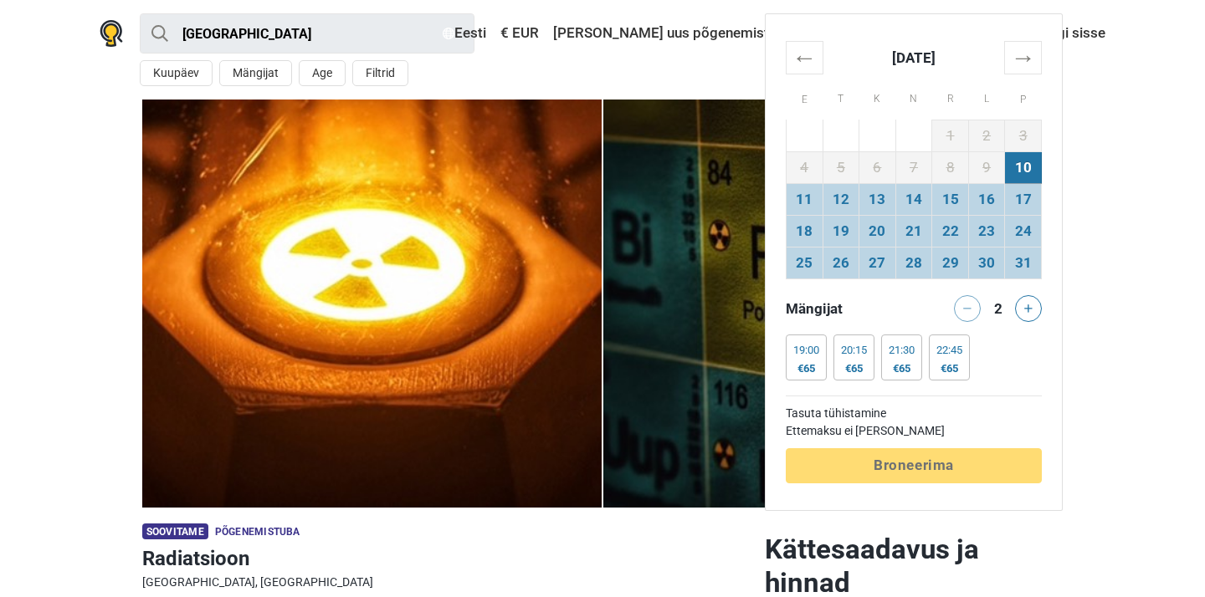
scroll to position [836, 0]
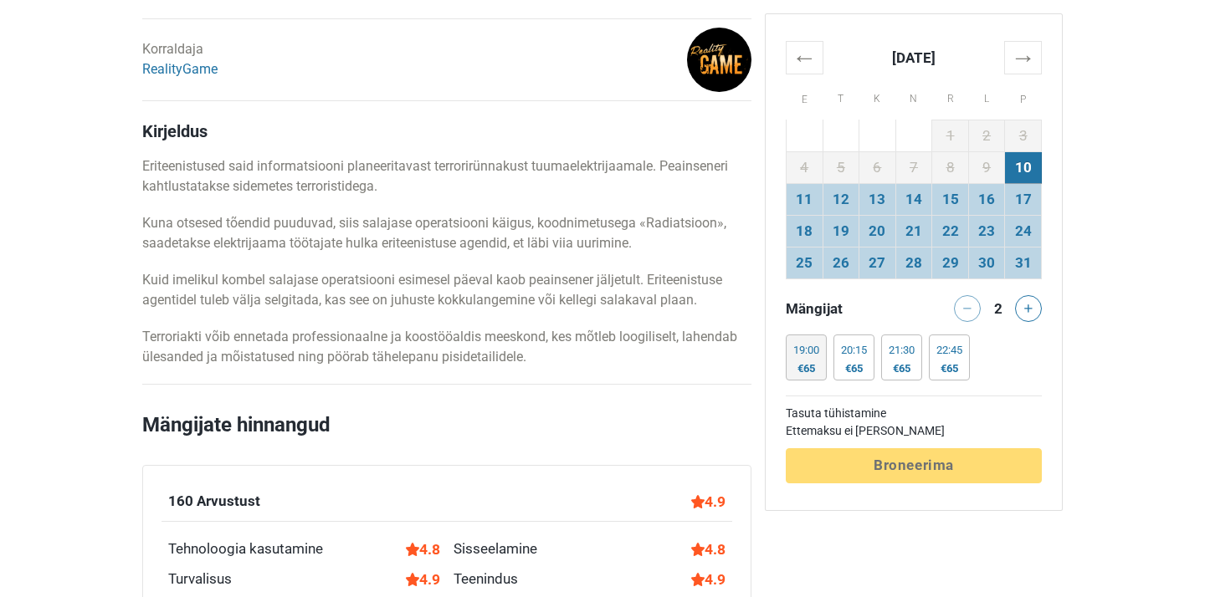
click at [802, 371] on div "€65" at bounding box center [806, 368] width 26 height 13
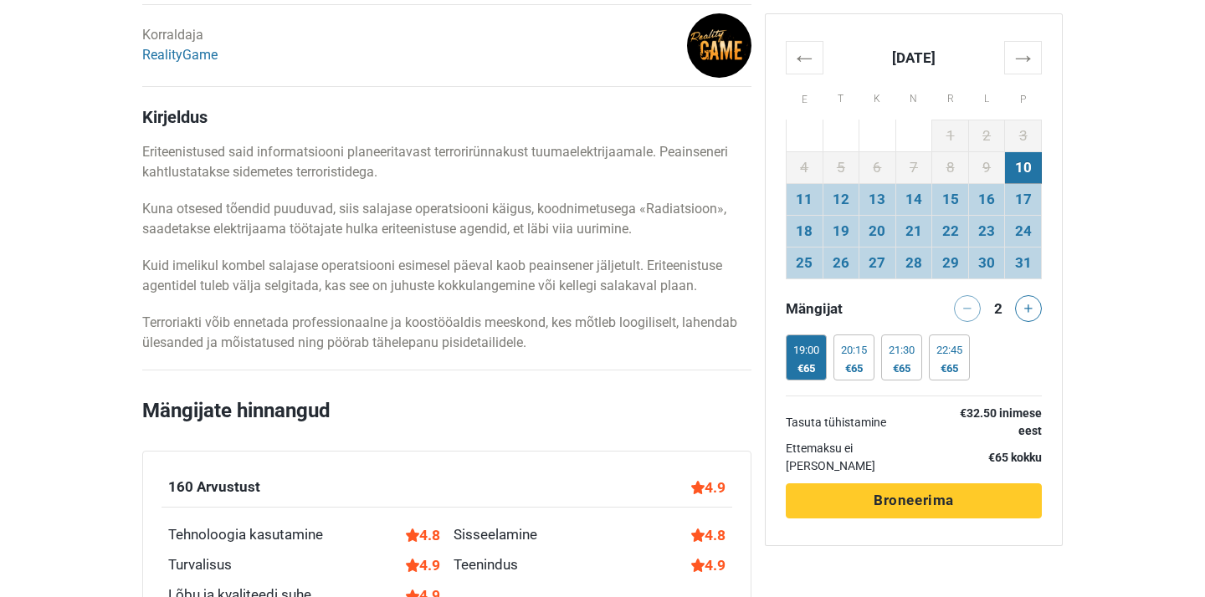
scroll to position [848, 0]
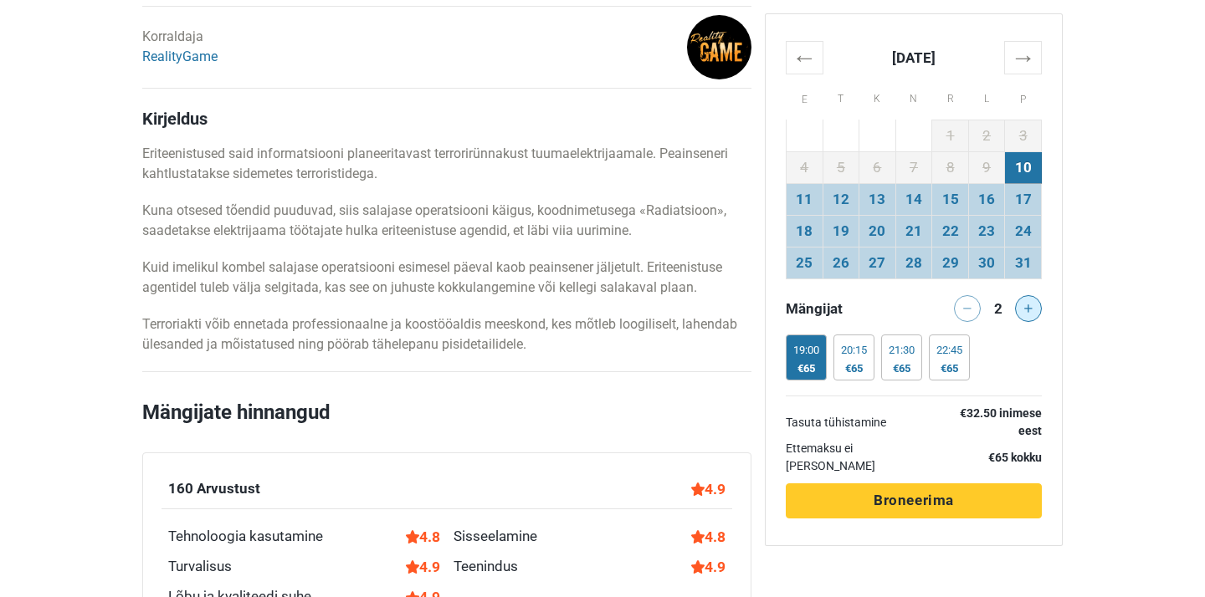
click at [1030, 307] on icon at bounding box center [1028, 308] width 8 height 8
click at [965, 310] on icon at bounding box center [967, 308] width 8 height 8
click at [1024, 308] on icon at bounding box center [1028, 308] width 8 height 8
click at [964, 310] on icon at bounding box center [967, 308] width 8 height 8
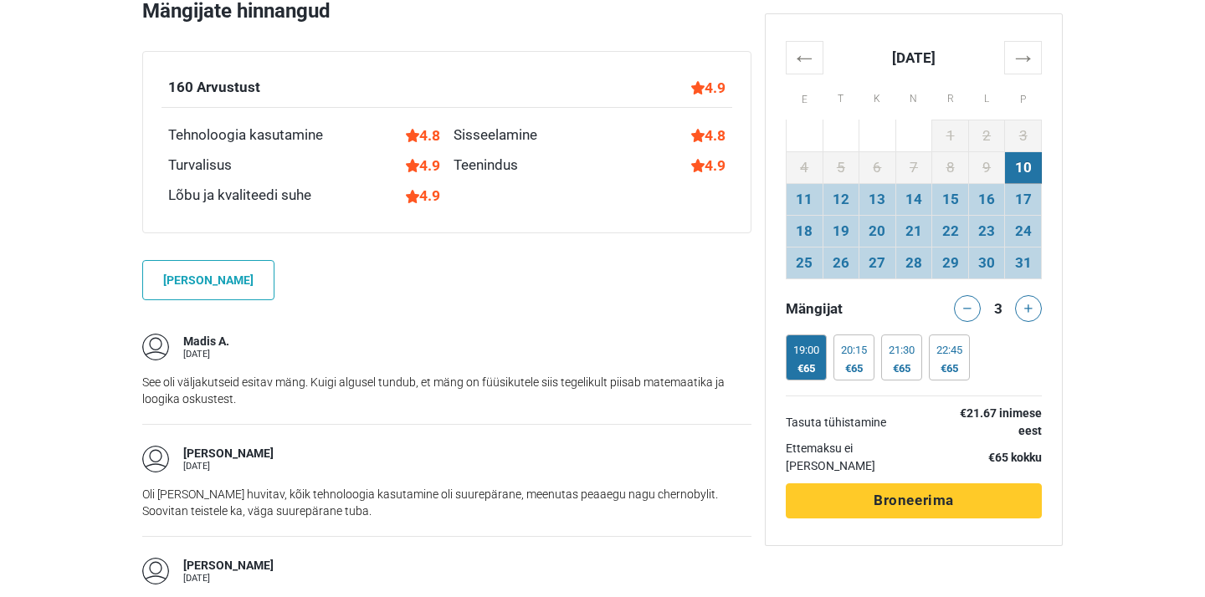
scroll to position [1252, 0]
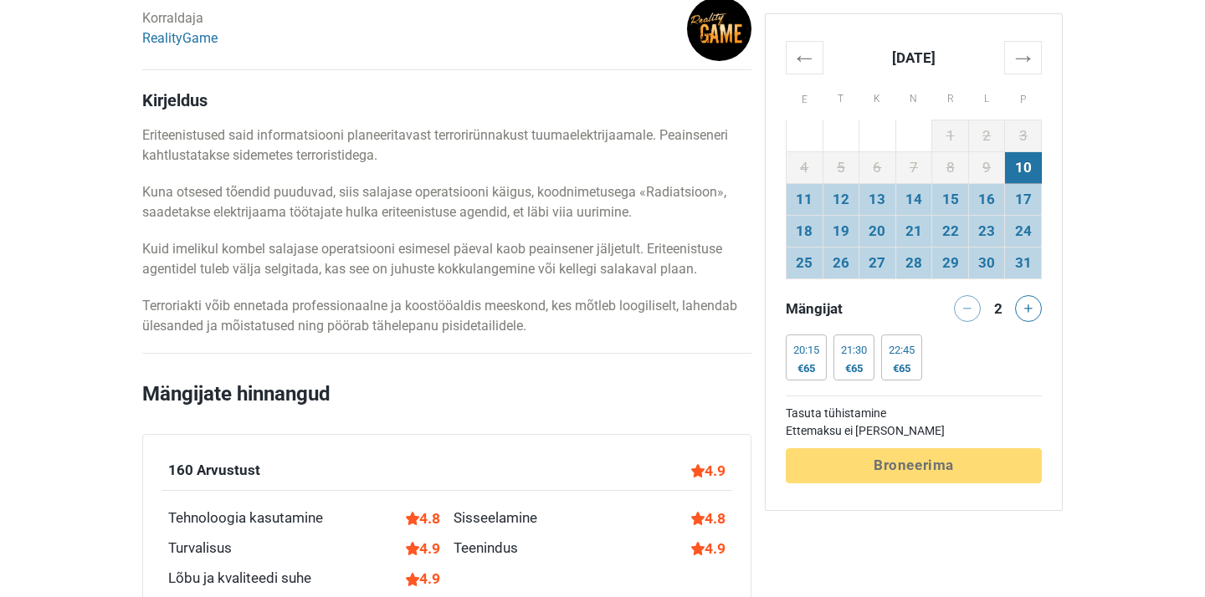
scroll to position [847, 0]
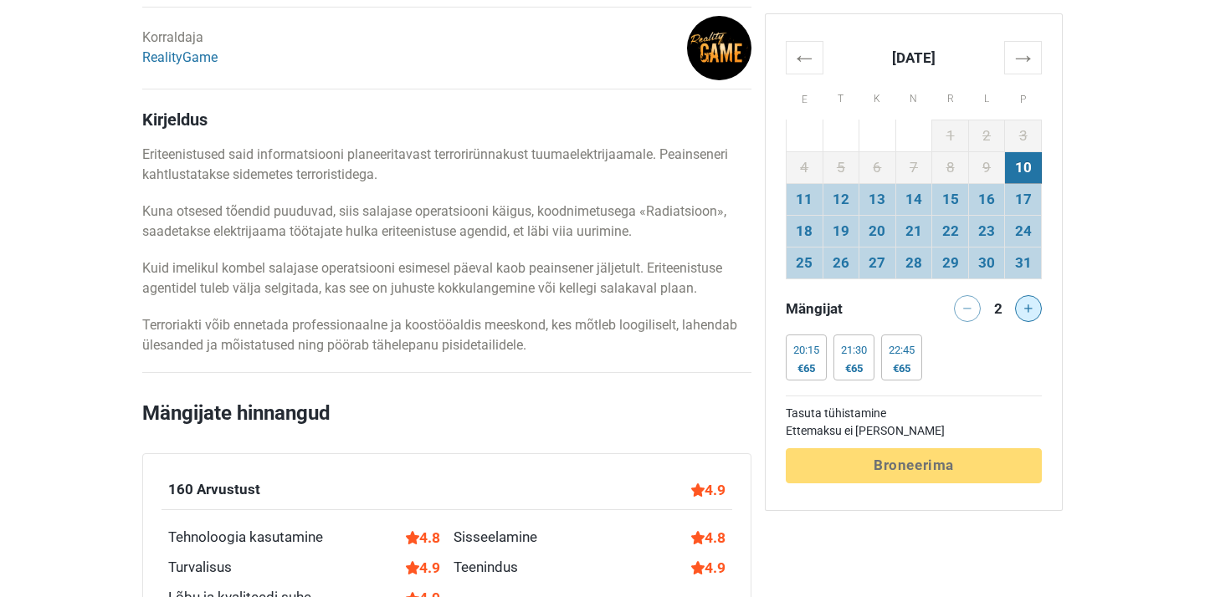
click at [1029, 312] on icon at bounding box center [1028, 308] width 8 height 8
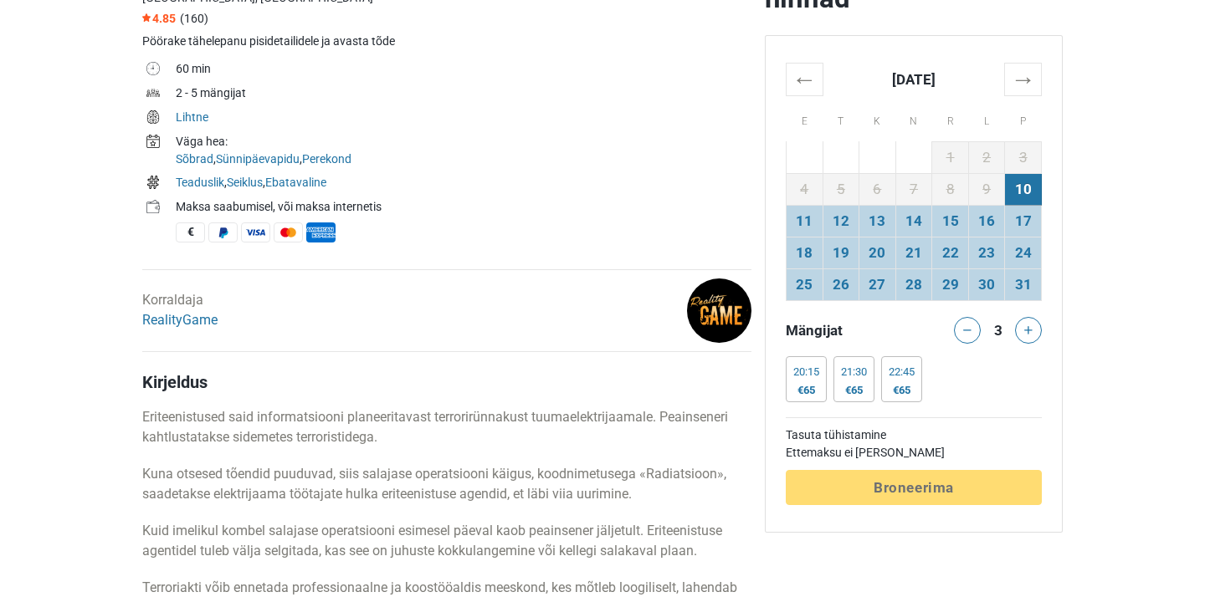
scroll to position [661, 0]
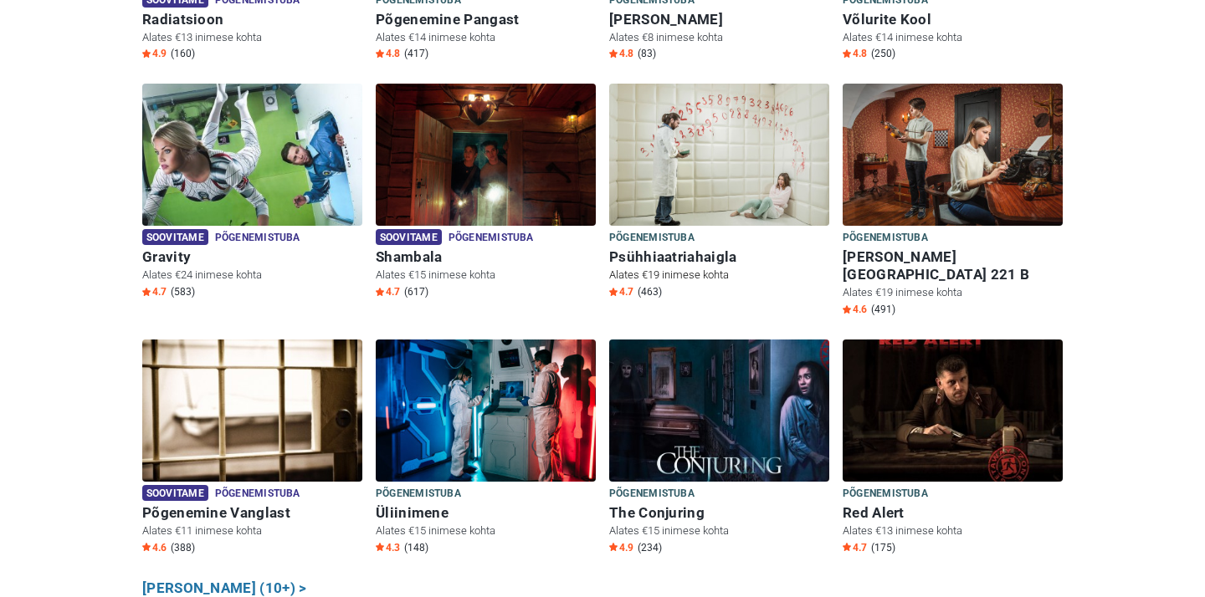
scroll to position [705, 0]
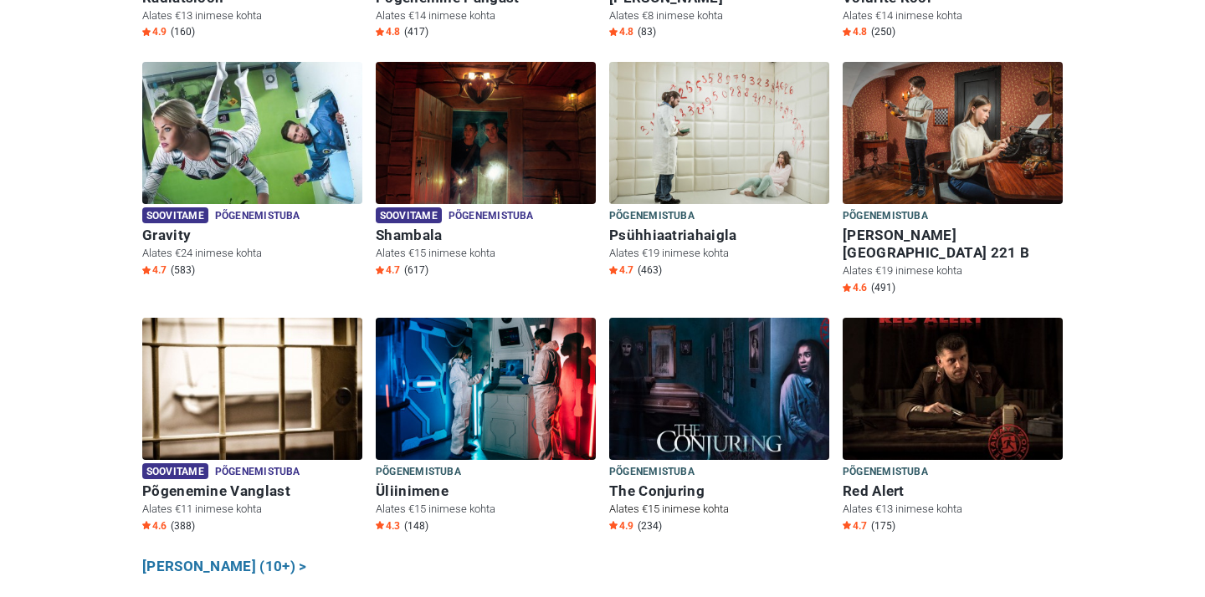
click at [662, 483] on h6 "The Conjuring" at bounding box center [719, 492] width 220 height 18
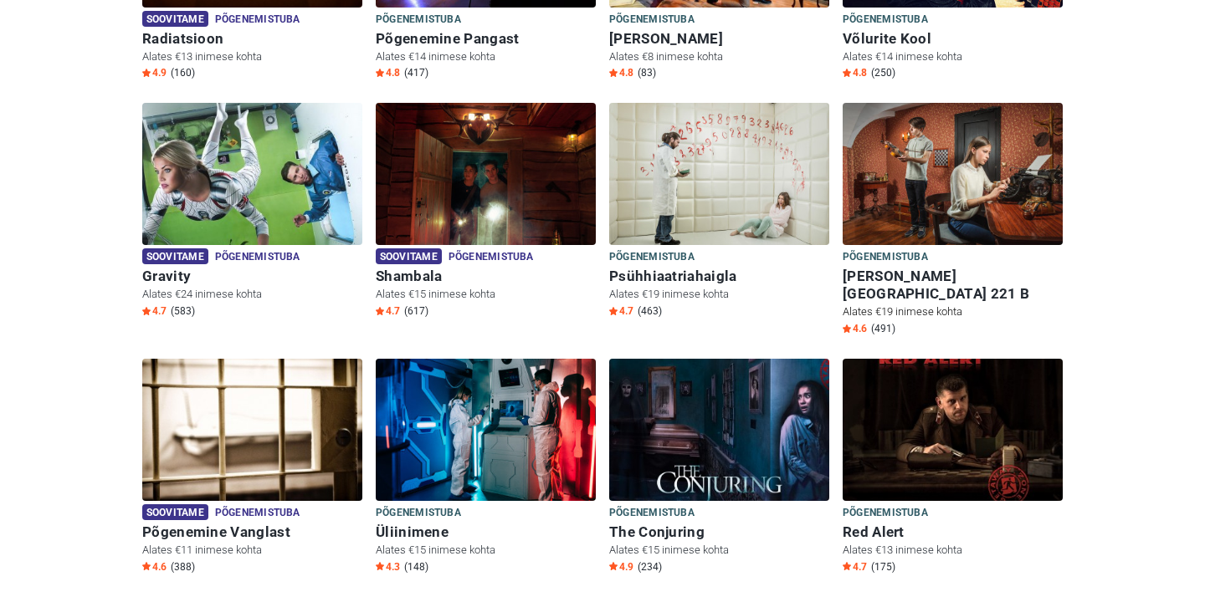
scroll to position [678, 0]
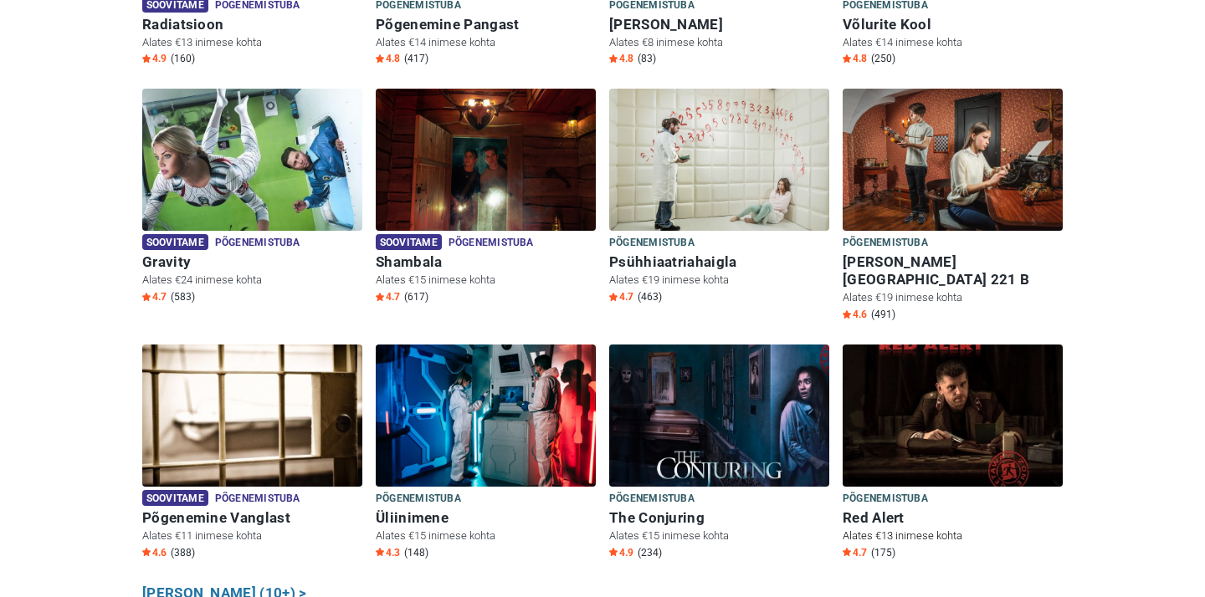
click at [937, 366] on img at bounding box center [952, 416] width 220 height 142
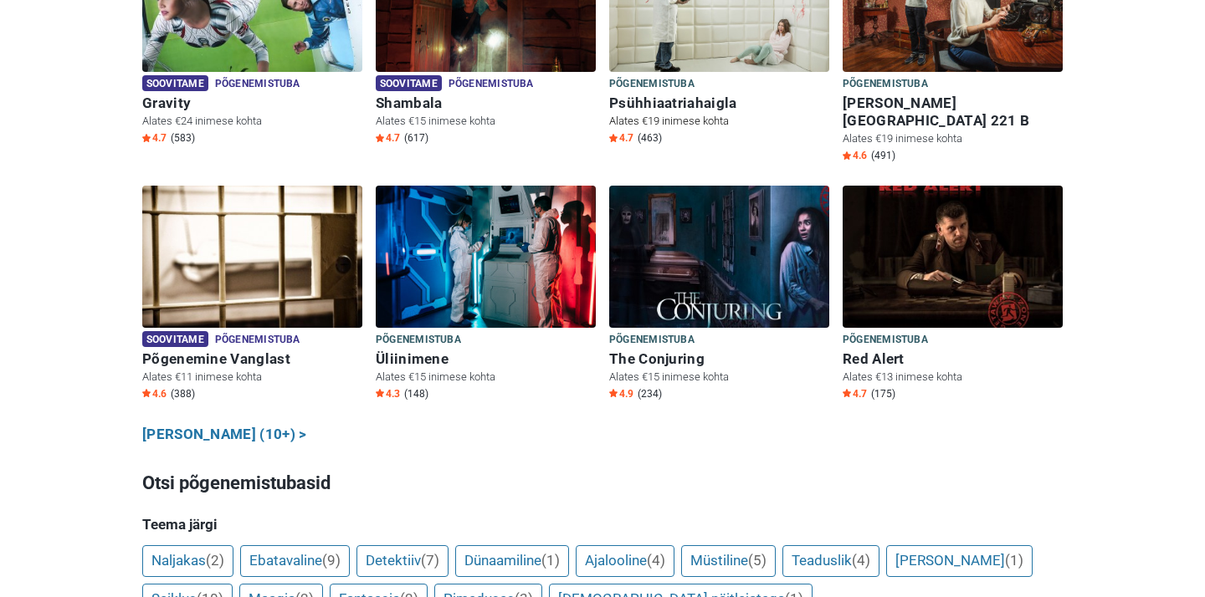
scroll to position [842, 0]
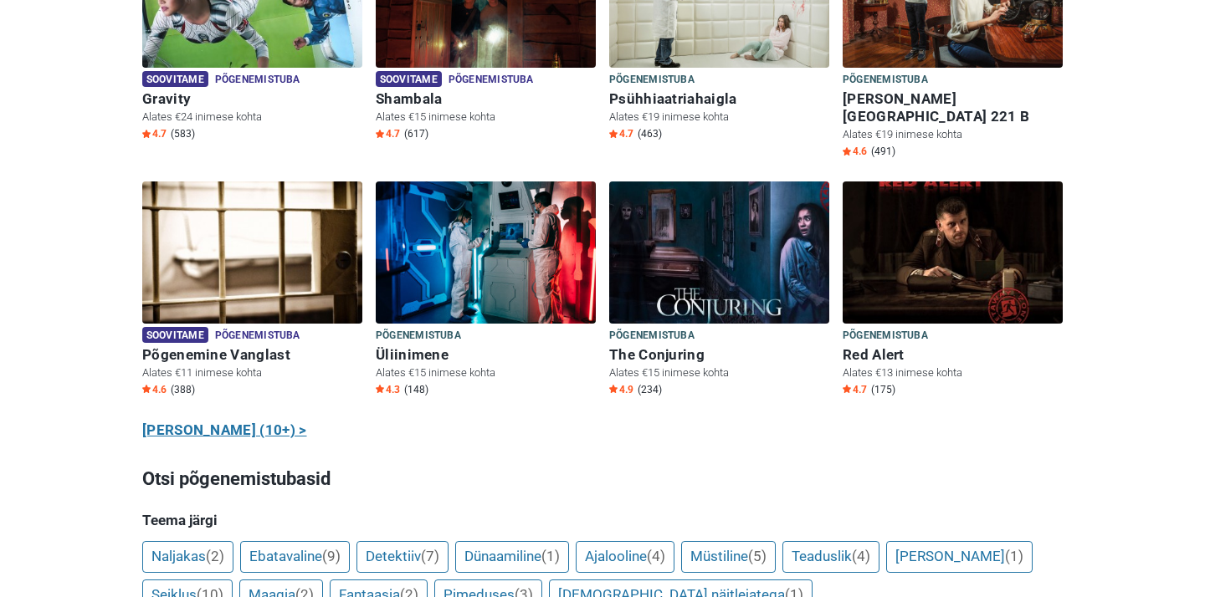
click at [222, 420] on link "Näita kõiki (10+) >" at bounding box center [224, 431] width 165 height 22
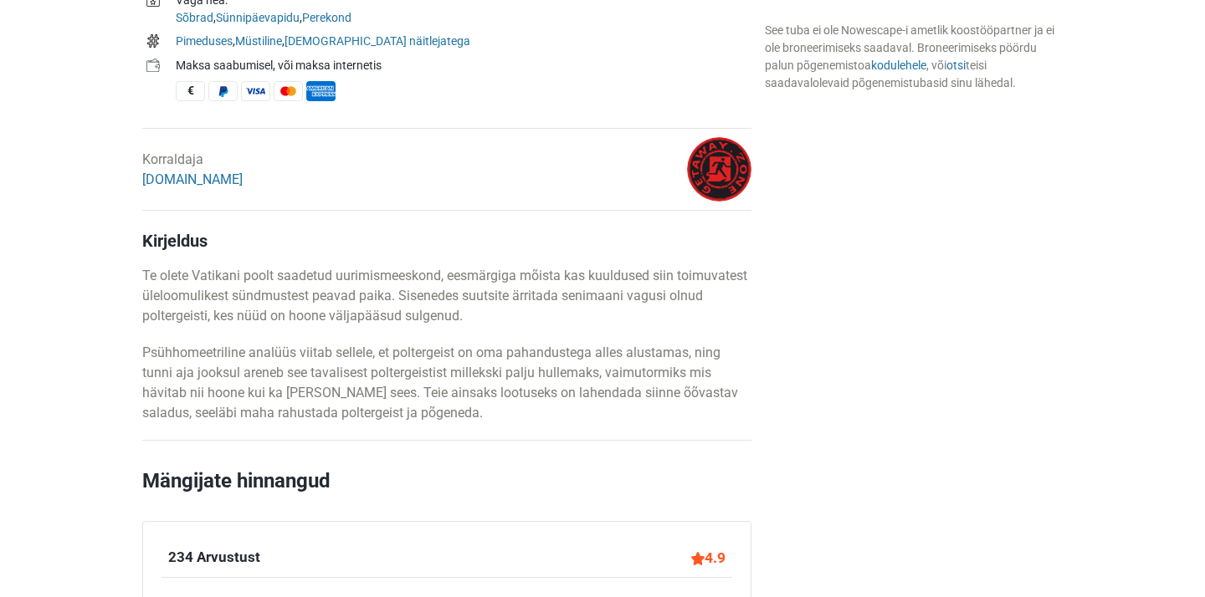
scroll to position [724, 0]
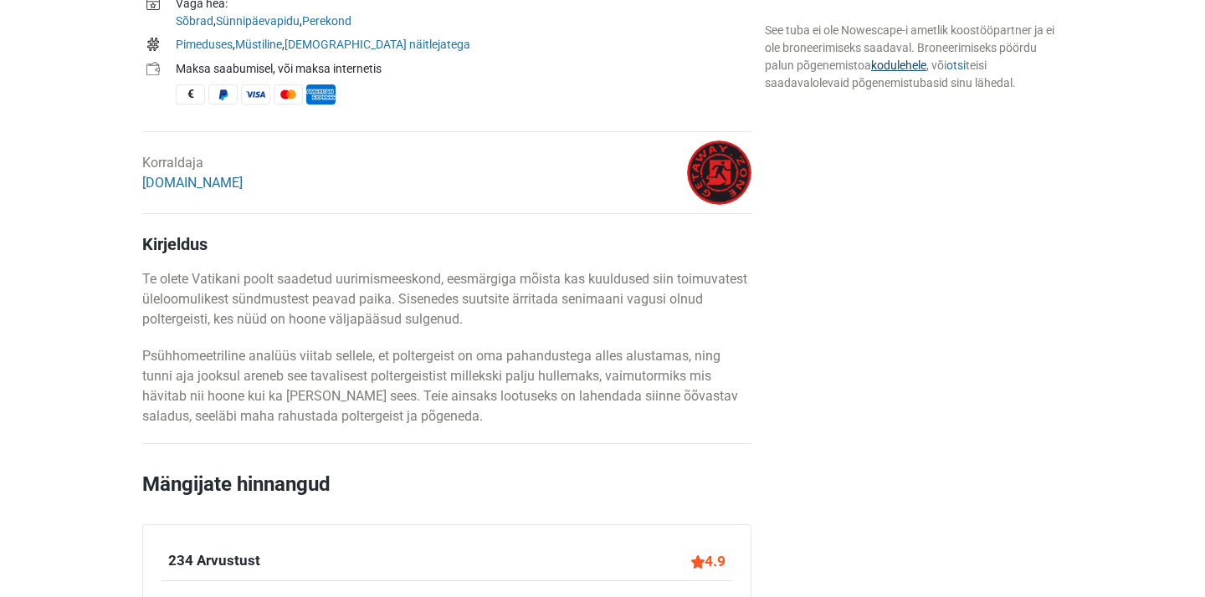
click at [884, 69] on link "kodulehele" at bounding box center [898, 65] width 55 height 13
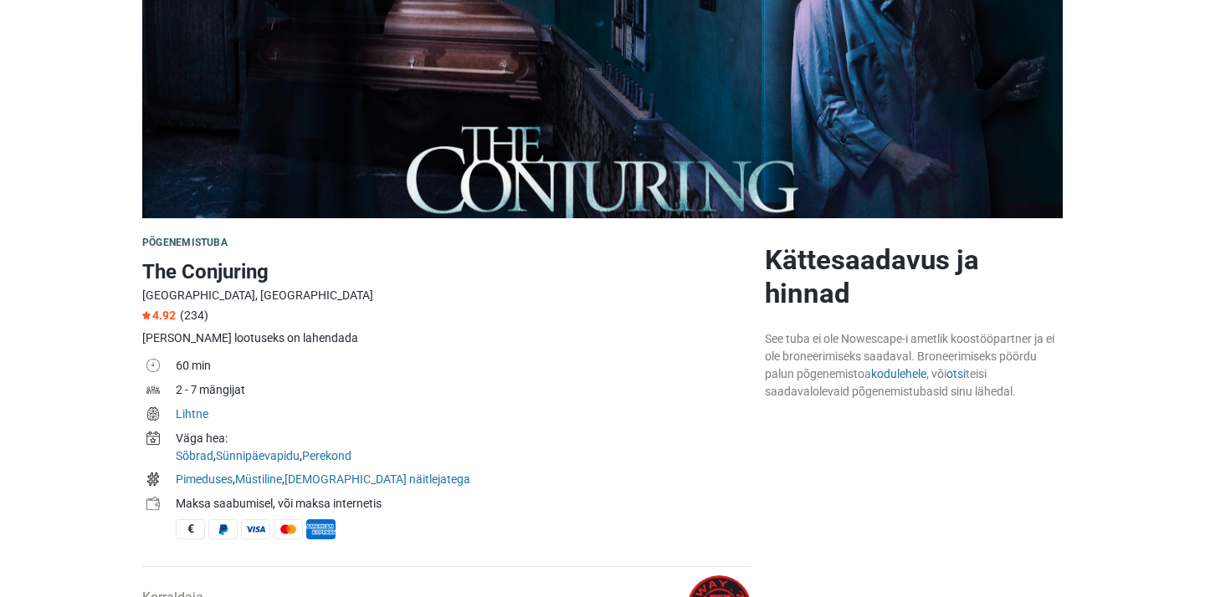
scroll to position [280, 0]
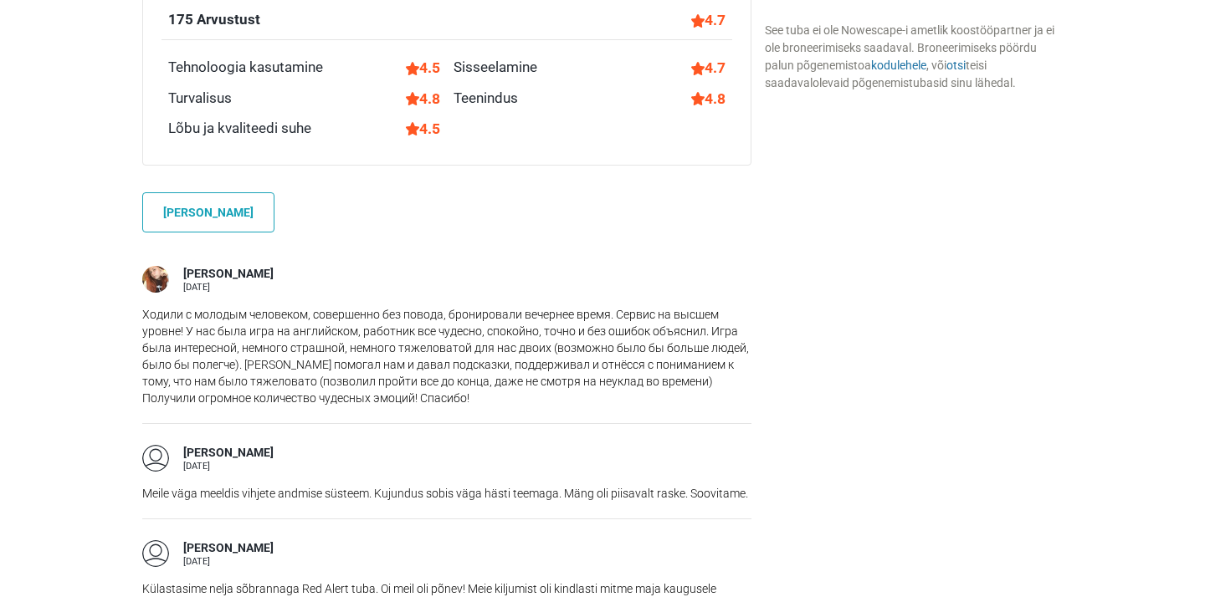
scroll to position [1190, 0]
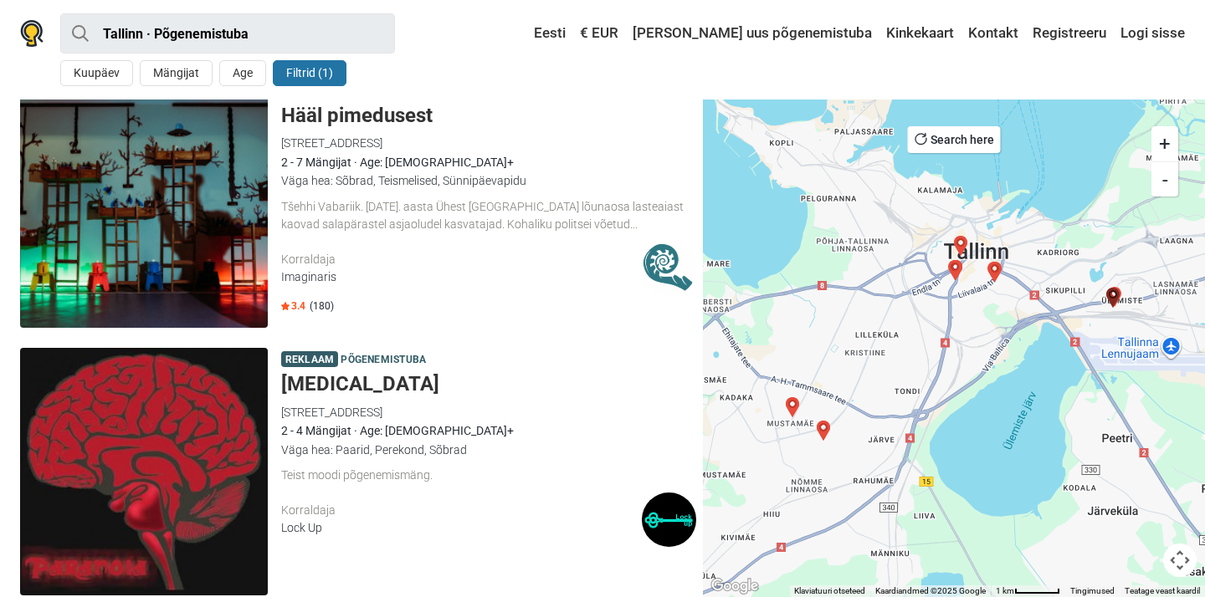
scroll to position [4103, 0]
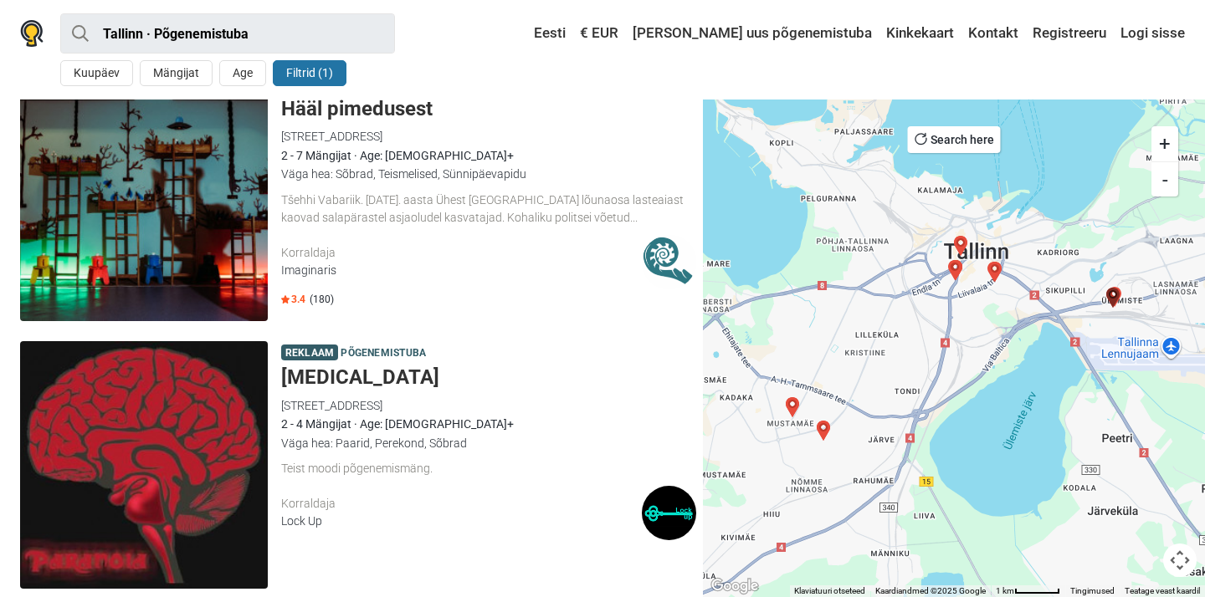
click at [337, 366] on h5 "[MEDICAL_DATA]" at bounding box center [488, 378] width 415 height 24
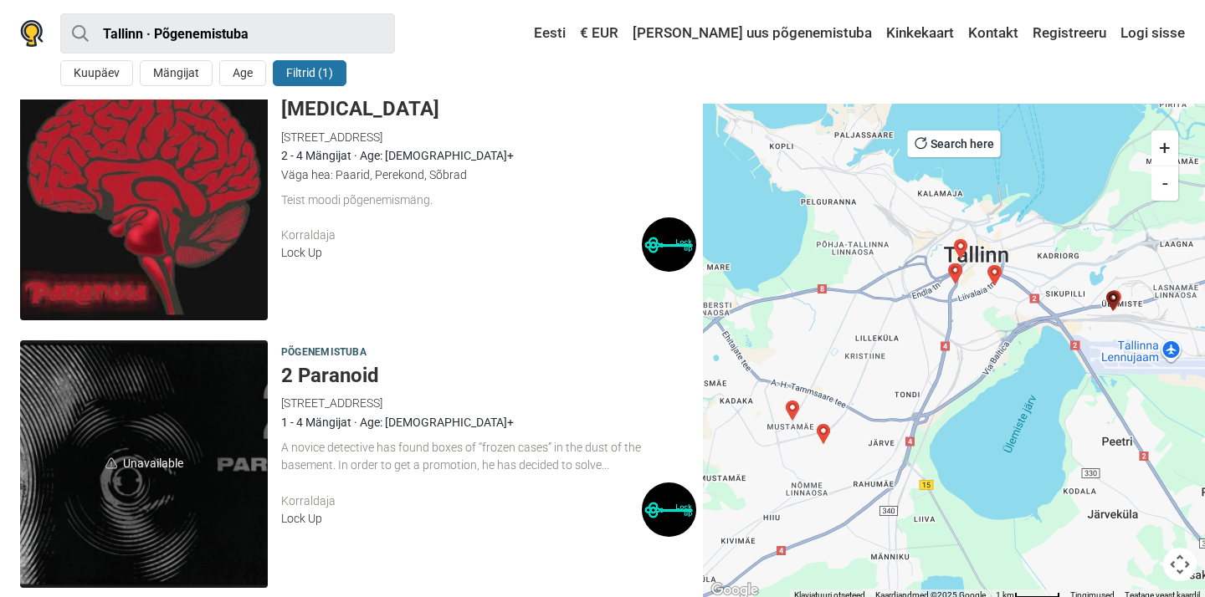
scroll to position [4372, 0]
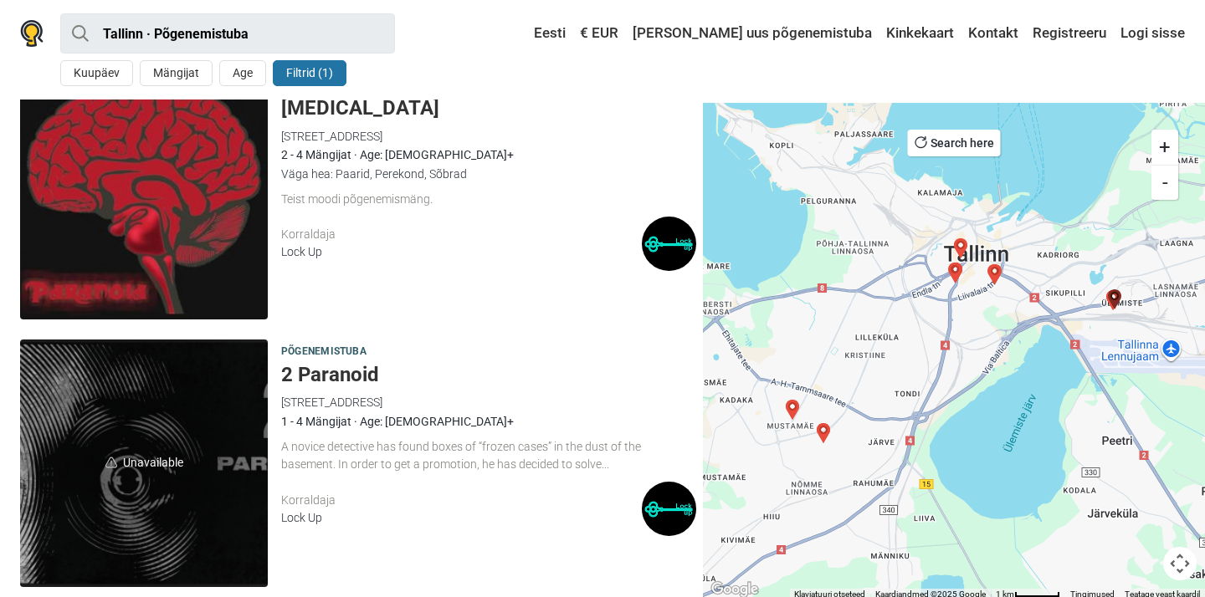
click at [321, 363] on h5 "2 Paranoid" at bounding box center [488, 375] width 415 height 24
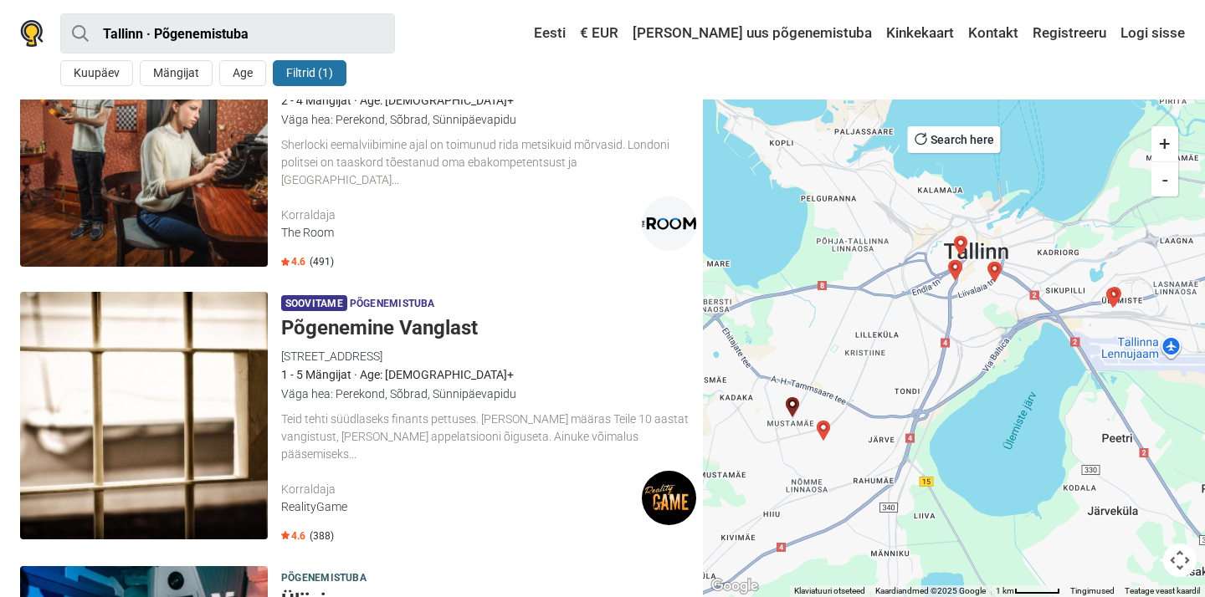
scroll to position [3280, 0]
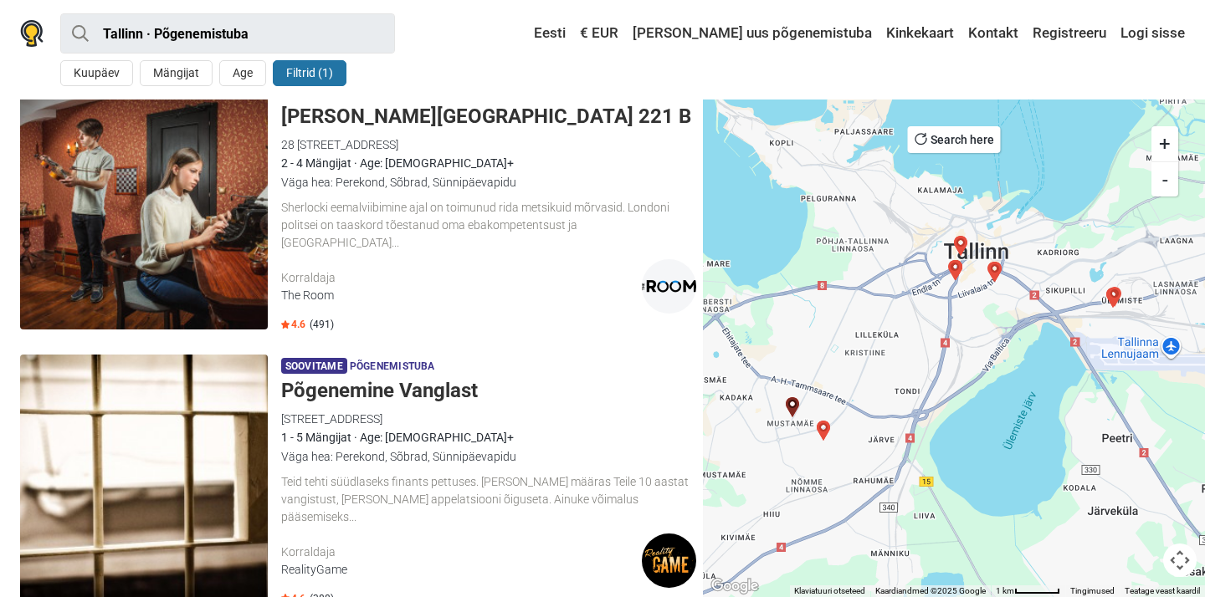
click at [365, 379] on h5 "Põgenemine Vanglast" at bounding box center [488, 391] width 415 height 24
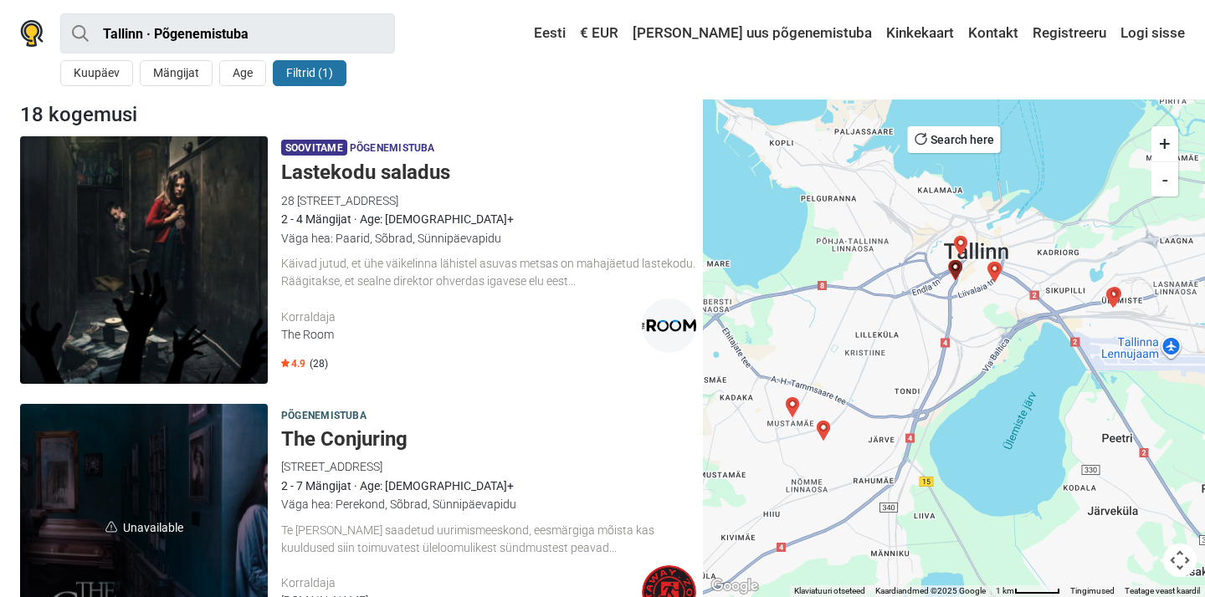
scroll to position [0, 0]
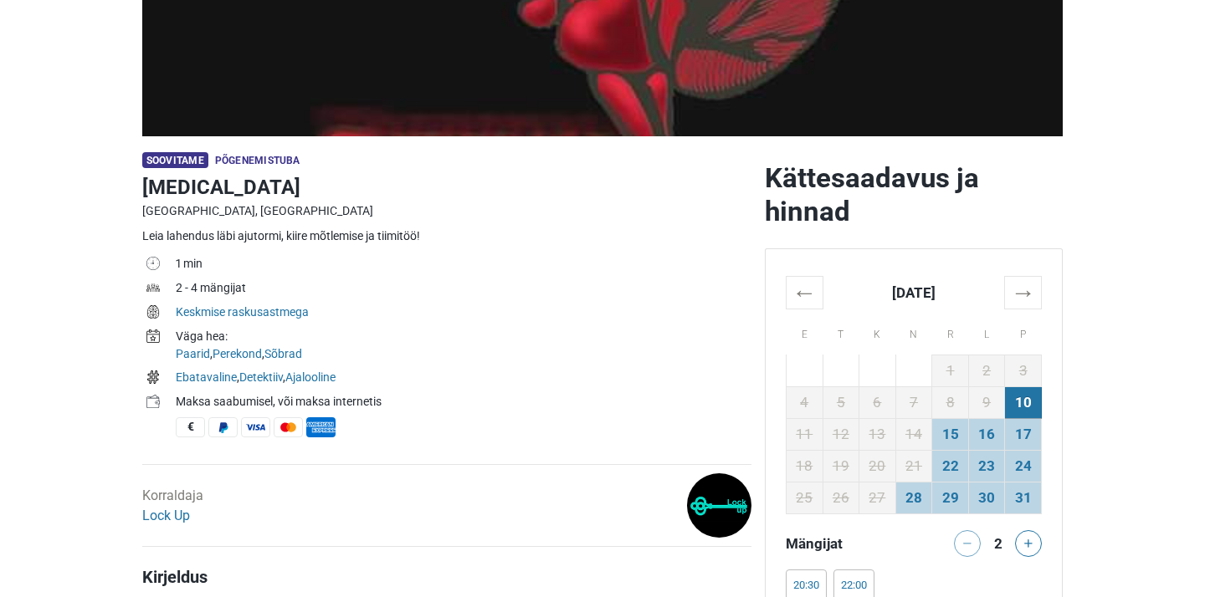
scroll to position [360, 0]
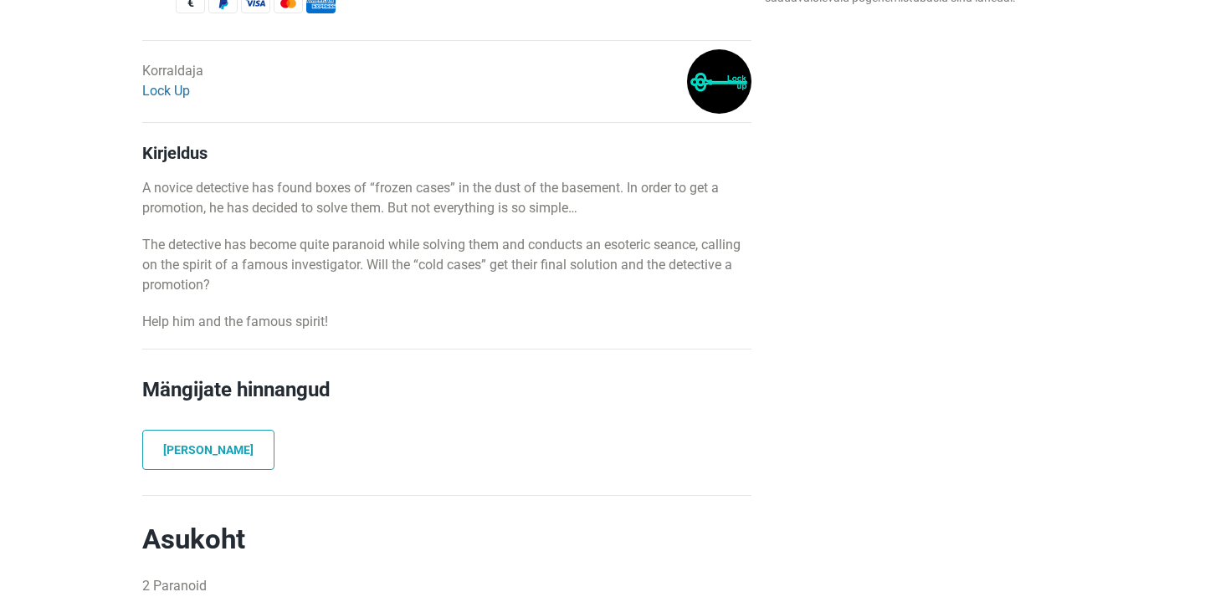
scroll to position [787, 0]
